Goal: Transaction & Acquisition: Purchase product/service

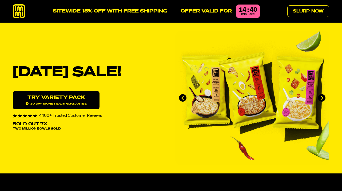
click at [17, 13] on icon at bounding box center [19, 11] width 12 height 14
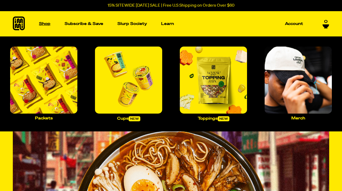
click at [48, 22] on p "Shop" at bounding box center [44, 24] width 11 height 4
click at [49, 80] on img "Main navigation" at bounding box center [43, 80] width 67 height 67
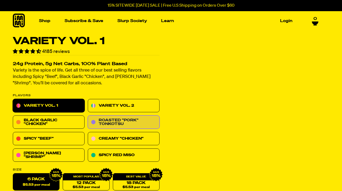
click at [136, 120] on link "Roasted "Pork" Tonkotsu" at bounding box center [124, 122] width 72 height 13
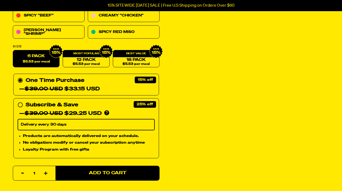
scroll to position [134, 0]
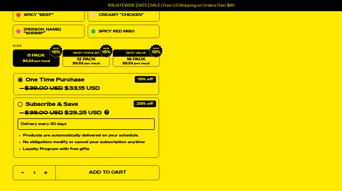
click at [120, 171] on span "Add to Cart" at bounding box center [108, 173] width 38 height 5
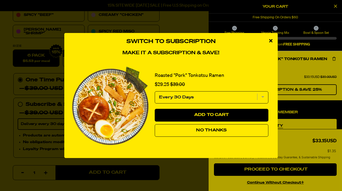
click at [269, 39] on icon "close modal" at bounding box center [270, 40] width 3 height 5
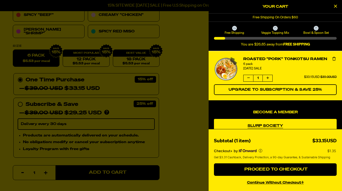
click at [175, 106] on div at bounding box center [171, 95] width 342 height 191
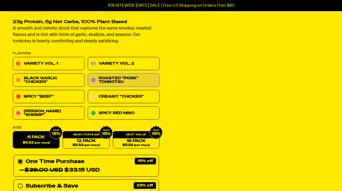
scroll to position [22, 0]
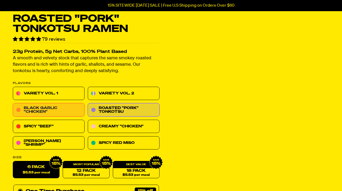
click at [67, 109] on link "Black Garlic "Chicken"" at bounding box center [49, 110] width 72 height 13
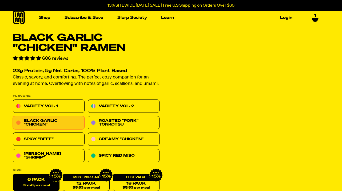
scroll to position [6, 0]
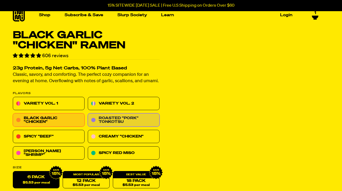
click at [124, 120] on link "Roasted "Pork" Tonkotsu" at bounding box center [124, 120] width 72 height 13
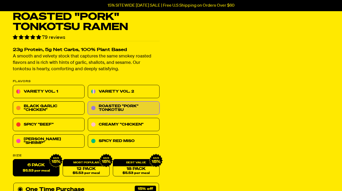
scroll to position [25, 0]
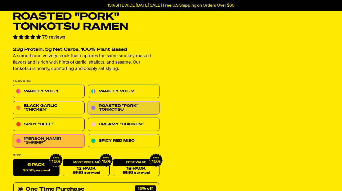
click at [68, 141] on link "[PERSON_NAME] "Shrimp"" at bounding box center [49, 141] width 72 height 13
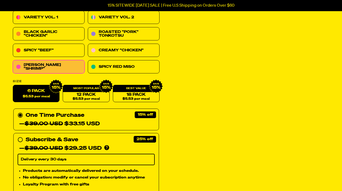
scroll to position [168, 0]
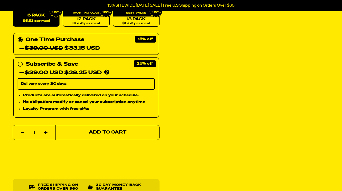
click at [124, 134] on span "Add to Cart" at bounding box center [108, 133] width 38 height 5
